Goal: Book appointment/travel/reservation

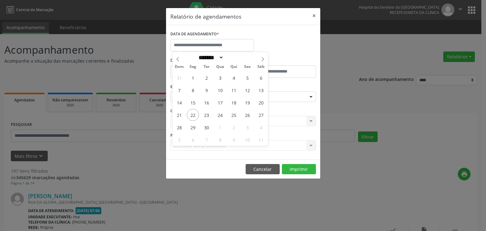
select select "*"
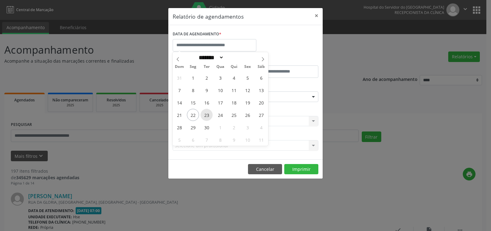
click at [209, 116] on span "23" at bounding box center [206, 115] width 12 height 12
type input "**********"
click at [209, 116] on span "23" at bounding box center [206, 115] width 12 height 12
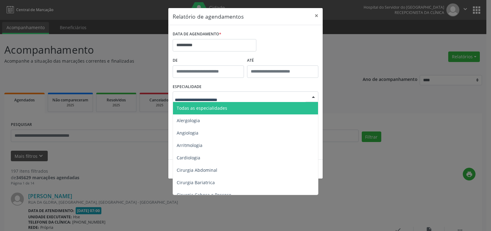
click at [234, 93] on div at bounding box center [246, 96] width 146 height 11
click at [238, 107] on span "Todas as especialidades" at bounding box center [246, 108] width 146 height 12
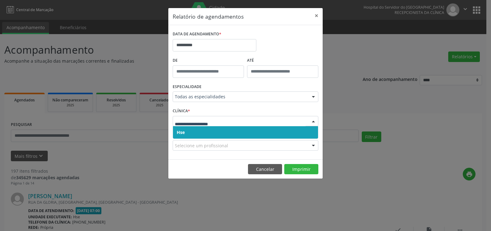
click at [238, 132] on span "Hse" at bounding box center [245, 132] width 145 height 12
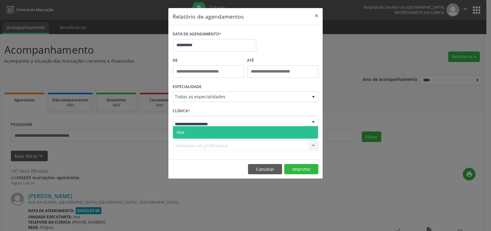
click at [242, 123] on div at bounding box center [246, 121] width 146 height 11
click at [240, 131] on span "Hse" at bounding box center [245, 132] width 145 height 12
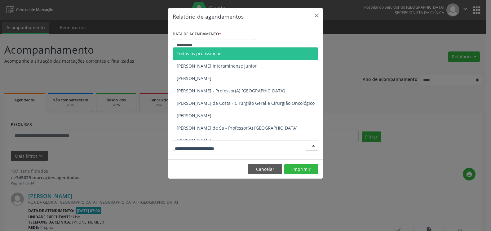
click at [243, 145] on div at bounding box center [246, 145] width 146 height 11
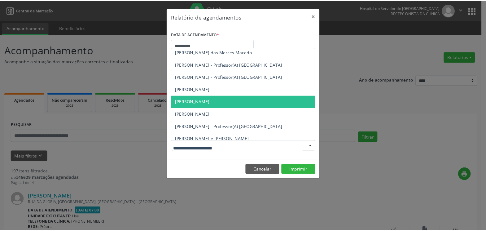
scroll to position [496, 0]
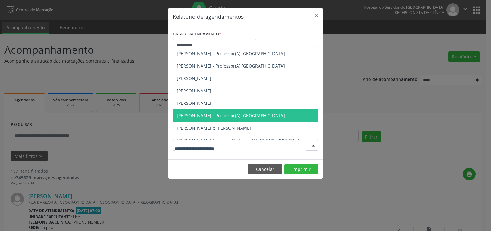
click at [265, 119] on span "[PERSON_NAME] - Professor(A) [GEOGRAPHIC_DATA]" at bounding box center [277, 115] width 208 height 12
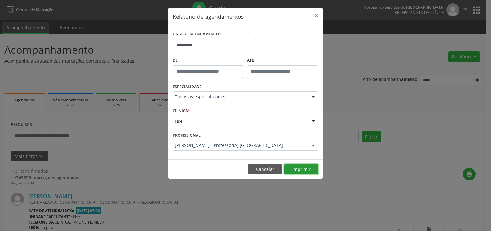
click at [294, 169] on button "Imprimir" at bounding box center [301, 169] width 34 height 11
click at [317, 17] on button "×" at bounding box center [316, 15] width 12 height 15
